Goal: Check status: Check status

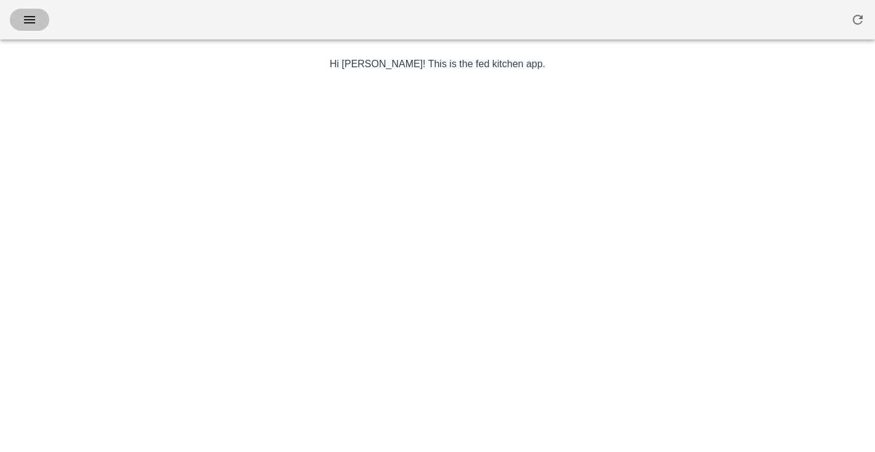
click at [38, 17] on span "button" at bounding box center [30, 19] width 20 height 15
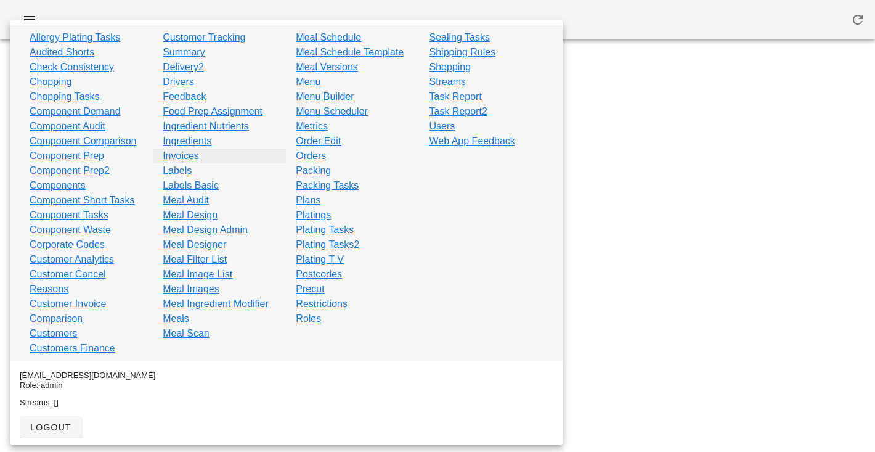
click at [178, 152] on link "Invoices" at bounding box center [181, 156] width 36 height 15
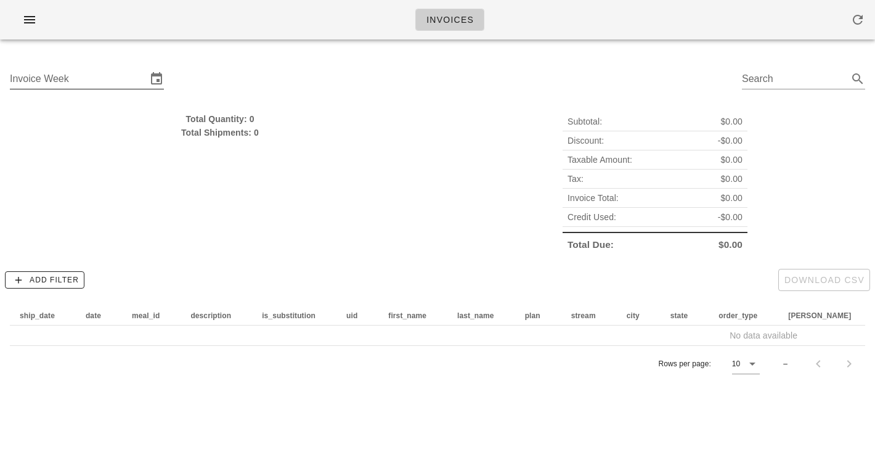
click at [104, 71] on input "Invoice Week" at bounding box center [78, 79] width 137 height 20
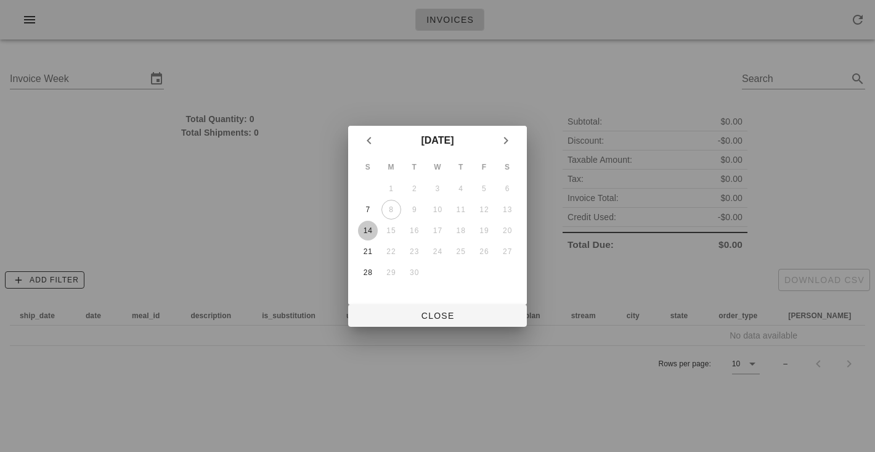
click at [374, 227] on div "14" at bounding box center [368, 230] width 20 height 9
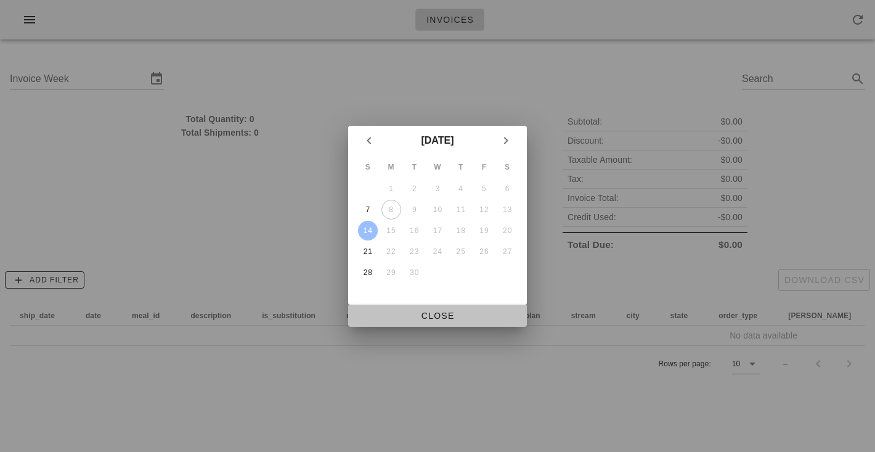
click at [451, 322] on button "Close" at bounding box center [437, 316] width 179 height 22
type input "[DATE]"
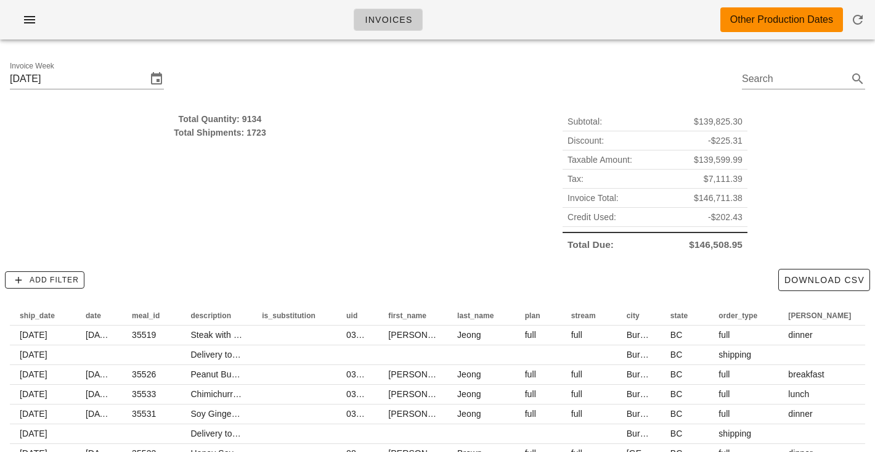
click at [258, 163] on div "Total Quantity: 9134 Total Shipments: 1723" at bounding box center [219, 183] width 435 height 157
click at [250, 131] on div "Total Shipments: 1723" at bounding box center [220, 133] width 420 height 14
drag, startPoint x: 250, startPoint y: 131, endPoint x: 250, endPoint y: 110, distance: 21.0
click at [250, 110] on div "Total Quantity: 9134 Total Shipments: 1723" at bounding box center [219, 183] width 435 height 157
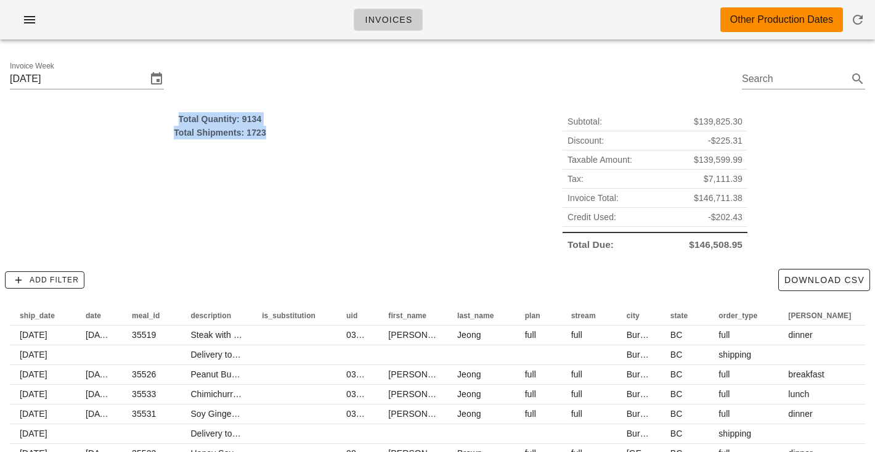
drag, startPoint x: 250, startPoint y: 110, endPoint x: 255, endPoint y: 142, distance: 31.7
click at [255, 142] on div "Total Quantity: 9134 Total Shipments: 1723" at bounding box center [219, 183] width 435 height 157
drag, startPoint x: 255, startPoint y: 142, endPoint x: 255, endPoint y: 114, distance: 27.7
click at [255, 121] on div "Total Quantity: 9134 Total Shipments: 1723" at bounding box center [219, 183] width 435 height 157
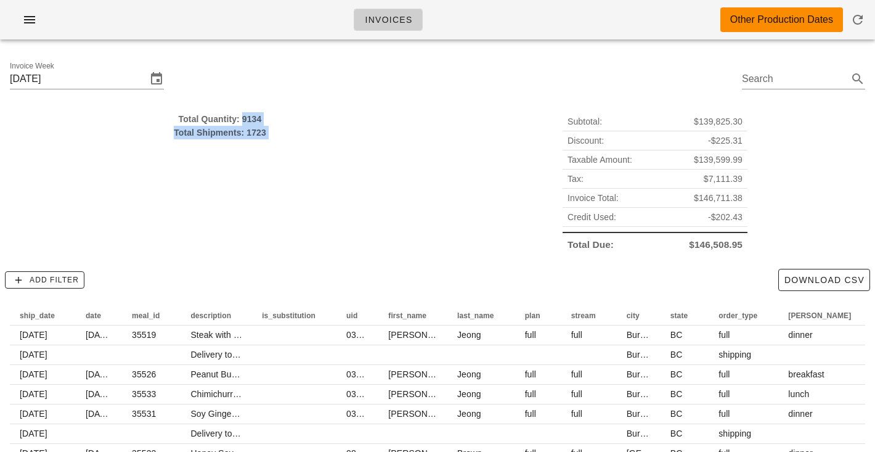
click at [255, 114] on div "Total Quantity: 9134" at bounding box center [220, 119] width 420 height 14
drag, startPoint x: 255, startPoint y: 114, endPoint x: 259, endPoint y: 132, distance: 18.4
click at [259, 132] on div "Total Quantity: 9134 Total Shipments: 1723" at bounding box center [220, 125] width 420 height 27
click at [259, 132] on div "Total Shipments: 1723" at bounding box center [220, 133] width 420 height 14
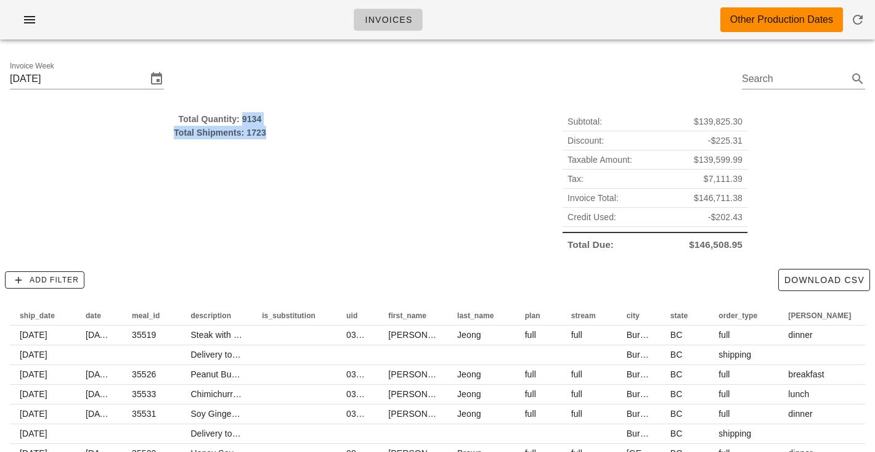
drag, startPoint x: 259, startPoint y: 132, endPoint x: 259, endPoint y: 125, distance: 6.8
click at [259, 125] on div "Total Quantity: 9134 Total Shipments: 1723" at bounding box center [220, 125] width 420 height 27
click at [259, 125] on div "Total Quantity: 9134" at bounding box center [220, 119] width 420 height 14
